Goal: Obtain resource: Obtain resource

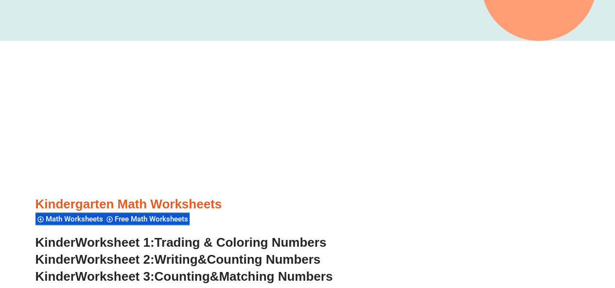
scroll to position [243, 0]
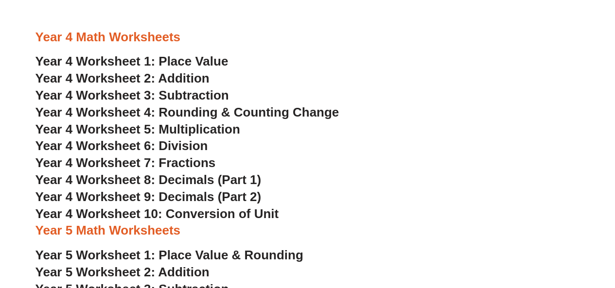
scroll to position [1767, 0]
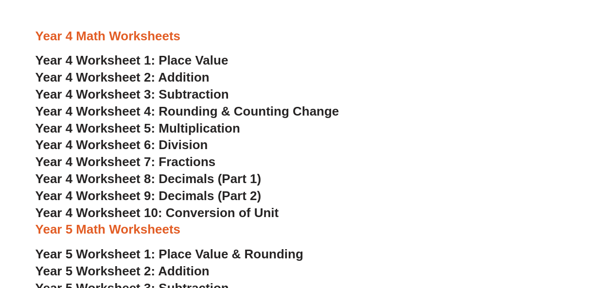
click at [202, 129] on span "Year 4 Worksheet 5: Multiplication" at bounding box center [137, 128] width 205 height 15
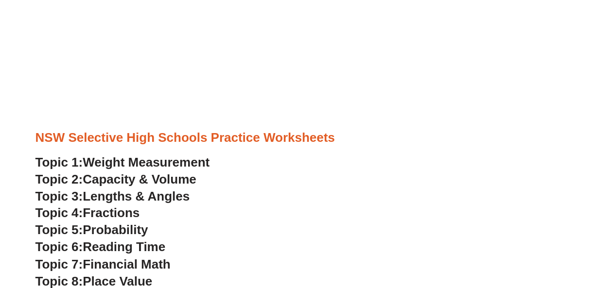
scroll to position [664, 0]
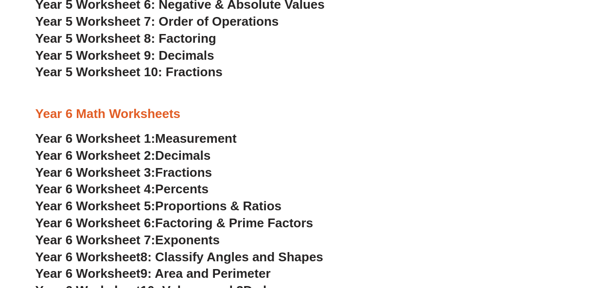
scroll to position [2124, 0]
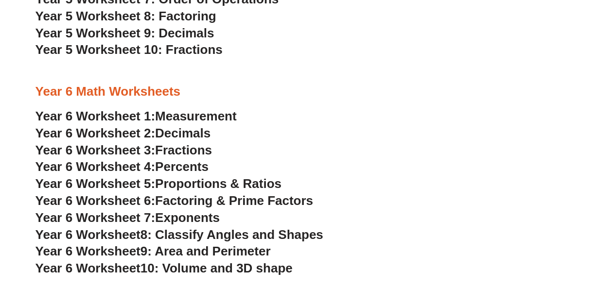
click at [181, 172] on span "Percents" at bounding box center [181, 166] width 53 height 15
click at [158, 150] on span "Fractions" at bounding box center [183, 150] width 57 height 15
